Goal: Information Seeking & Learning: Learn about a topic

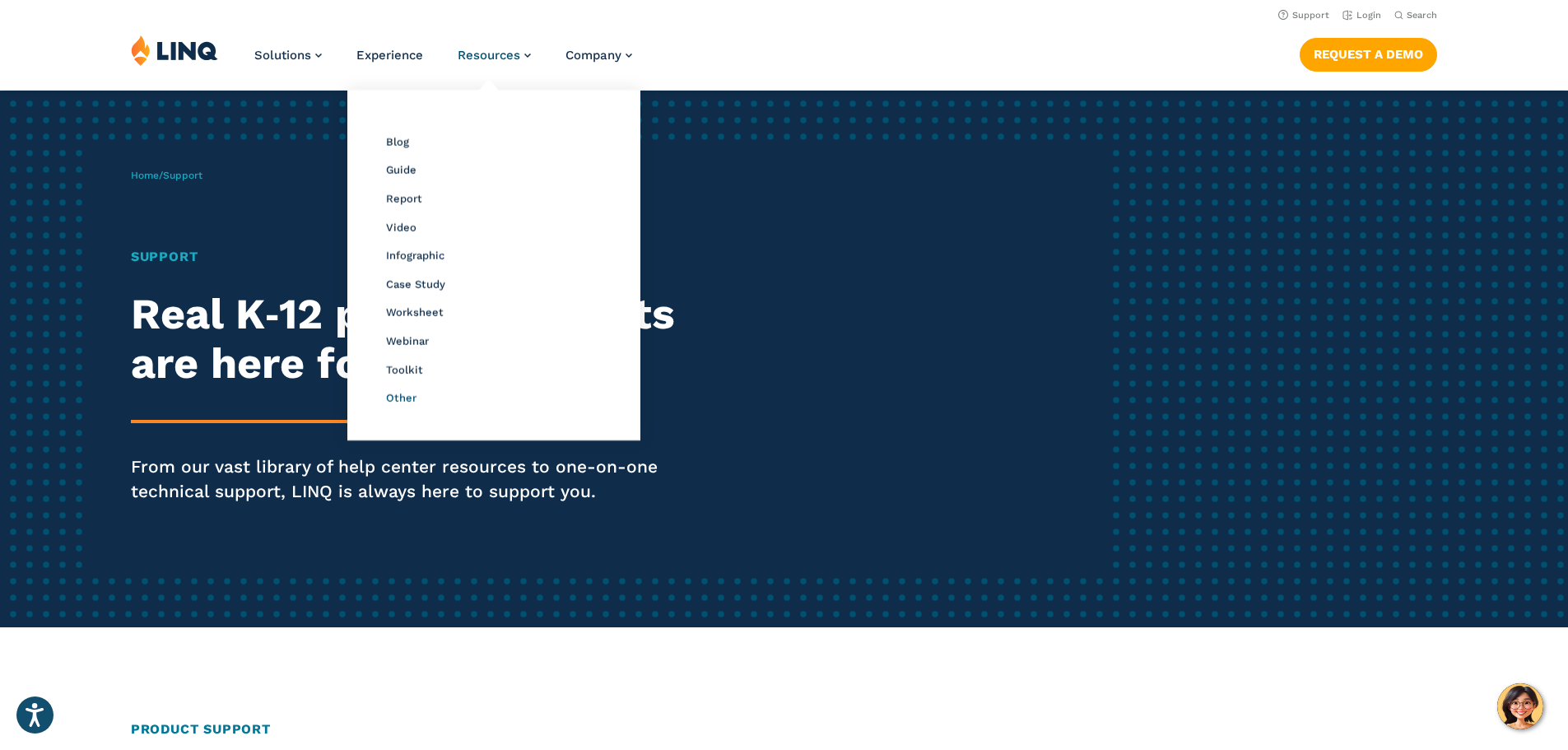
click at [397, 396] on span "Other" at bounding box center [401, 398] width 30 height 13
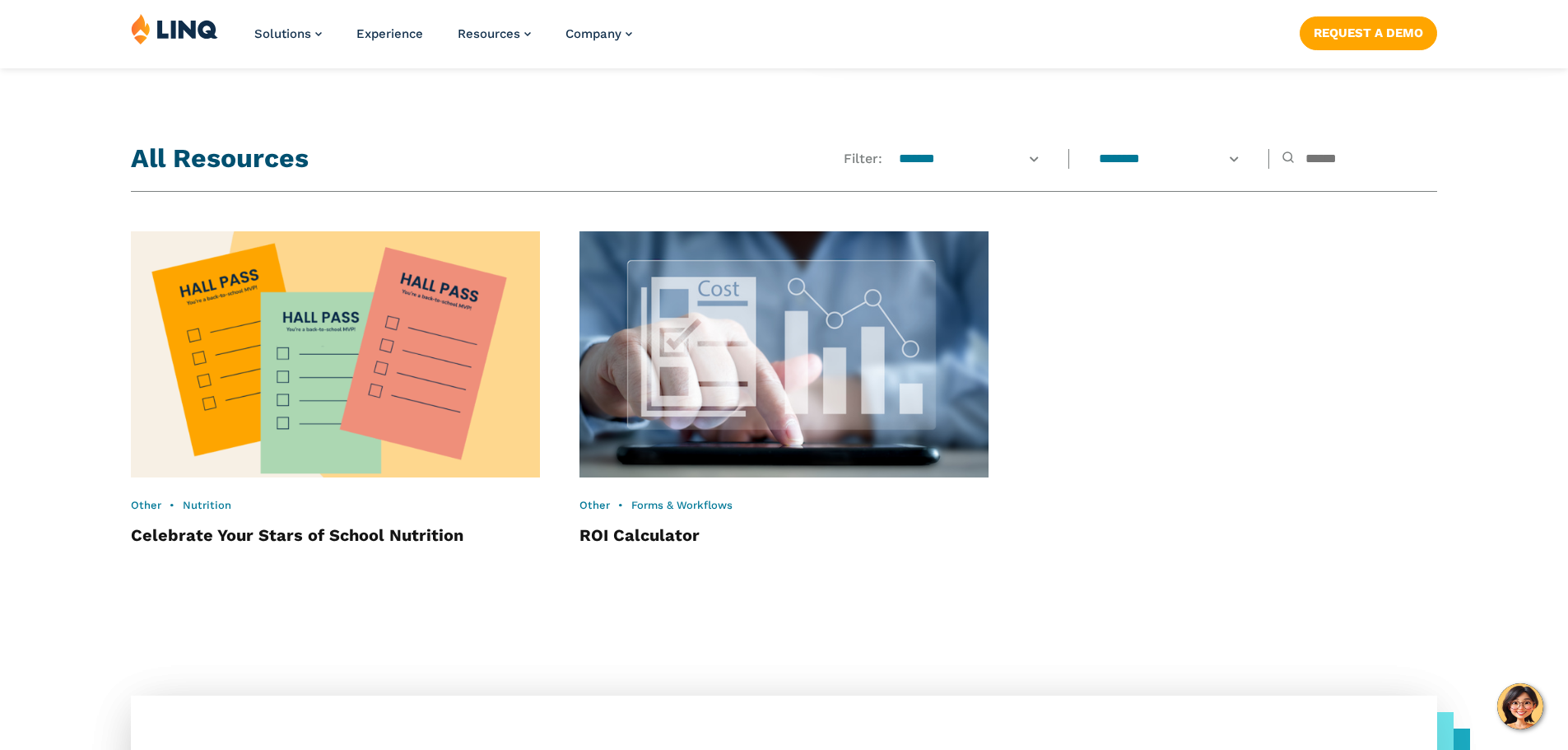
scroll to position [1371, 0]
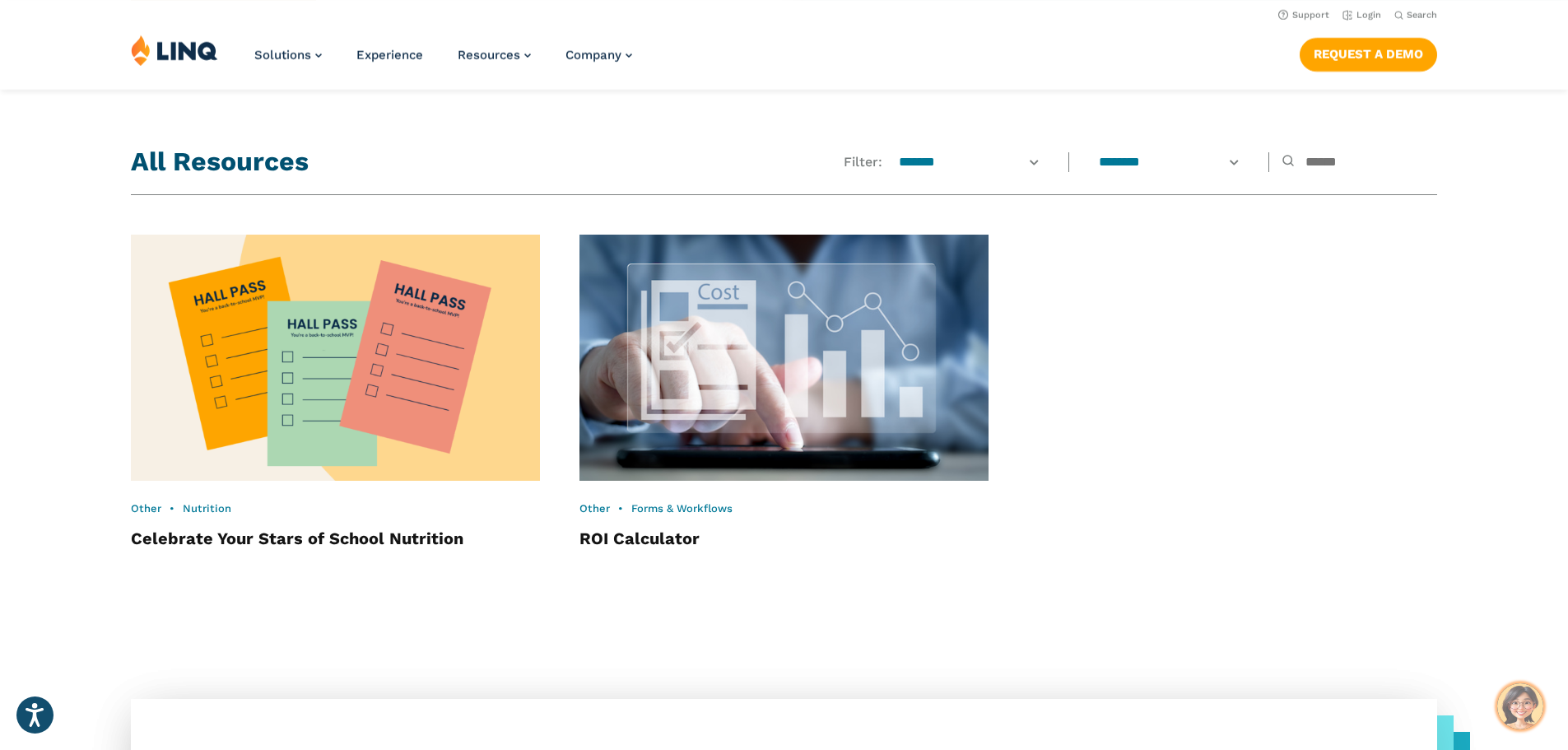
click at [1517, 702] on img "Hello, have a question? Let’s chat." at bounding box center [1521, 706] width 46 height 46
click at [1352, 278] on div "Other • Nutrition Celebrate Your Stars of School Nutrition Other • Forms & Work…" at bounding box center [784, 393] width 1307 height 316
